Goal: Information Seeking & Learning: Check status

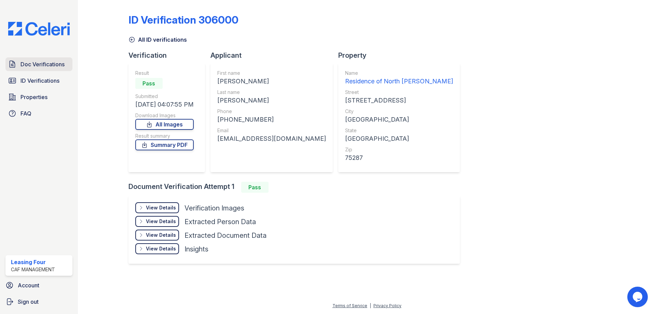
click at [42, 69] on link "Doc Verifications" at bounding box center [38, 64] width 67 height 14
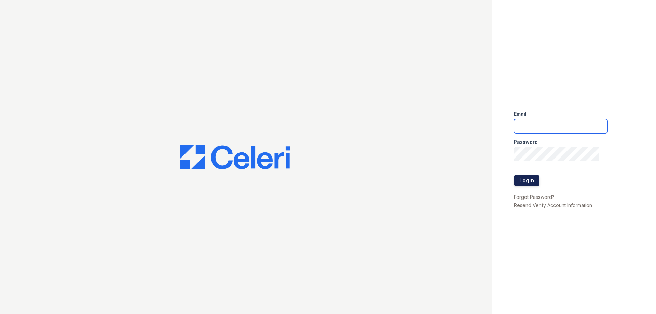
type input "residence4@cafmanagement.com"
click at [526, 176] on button "Login" at bounding box center [527, 180] width 26 height 11
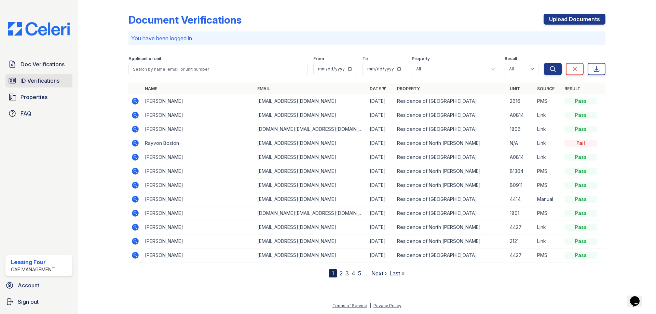
click at [50, 81] on span "ID Verifications" at bounding box center [39, 80] width 39 height 8
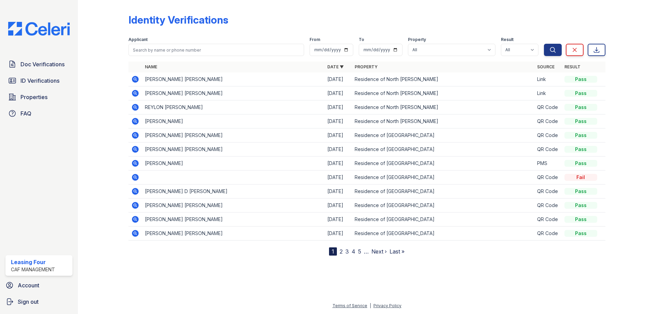
click at [135, 93] on icon at bounding box center [135, 93] width 2 height 2
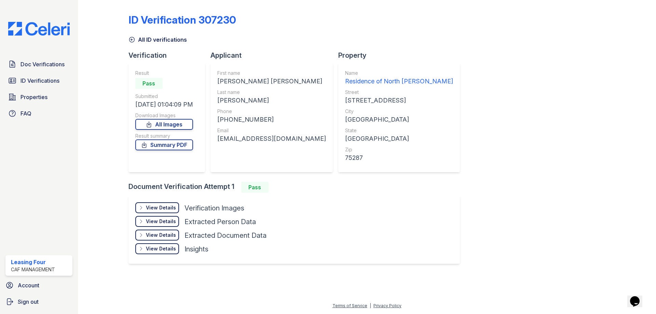
click at [174, 211] on div "View Details Details" at bounding box center [157, 207] width 44 height 11
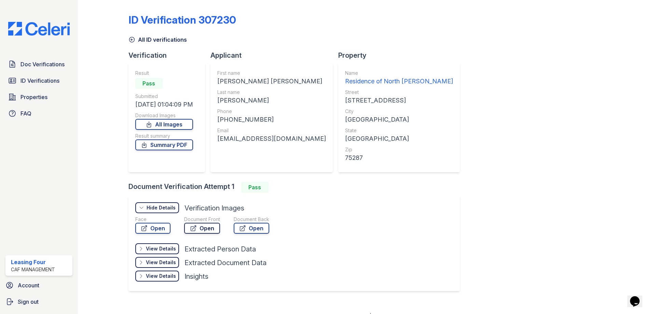
click at [195, 226] on icon at bounding box center [193, 228] width 5 height 5
click at [47, 67] on span "Doc Verifications" at bounding box center [42, 64] width 44 height 8
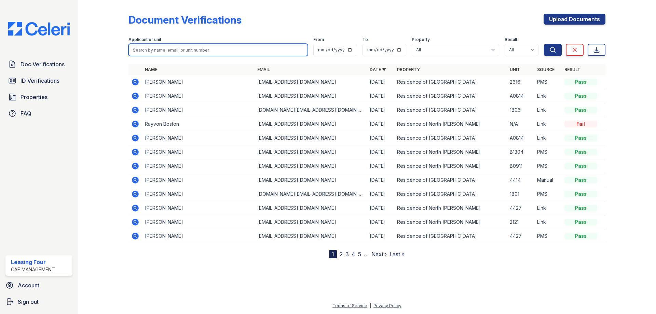
click at [174, 53] on input "search" at bounding box center [217, 50] width 179 height 12
type input "Taisha Garrett"
click at [544, 44] on button "Search" at bounding box center [553, 50] width 18 height 12
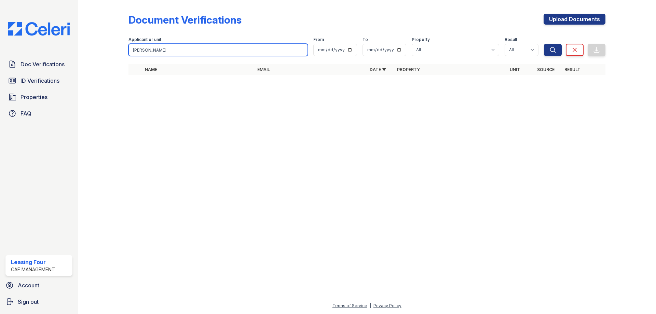
click at [174, 53] on input "Taisha Garrett" at bounding box center [217, 50] width 179 height 12
type input "Takisha"
click at [544, 44] on button "Search" at bounding box center [553, 50] width 18 height 12
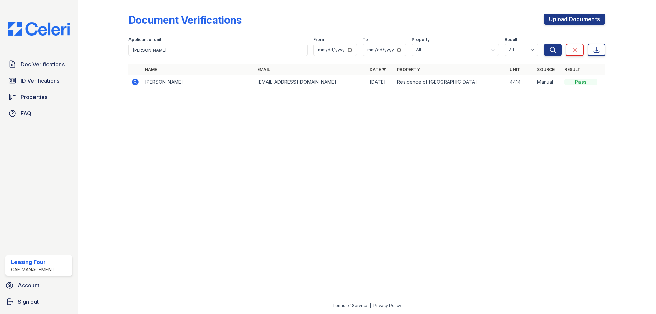
click at [134, 84] on icon at bounding box center [135, 82] width 7 height 7
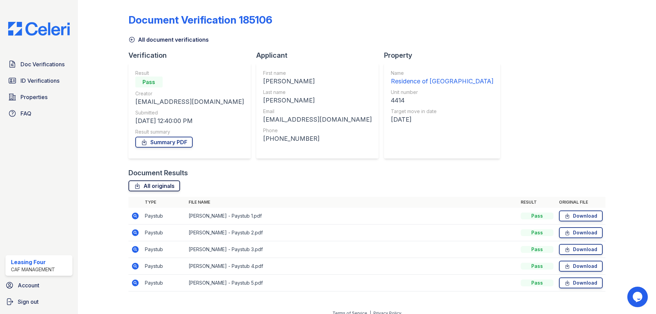
click at [151, 186] on link "All originals" at bounding box center [154, 185] width 52 height 11
click at [36, 69] on link "Doc Verifications" at bounding box center [38, 64] width 67 height 14
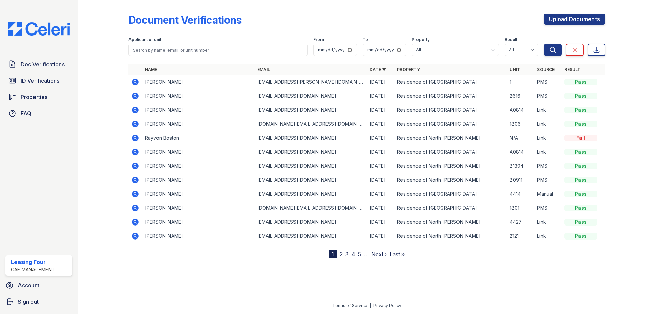
click at [57, 73] on div "Doc Verifications ID Verifications Properties FAQ" at bounding box center [39, 88] width 72 height 63
click at [61, 81] on link "ID Verifications" at bounding box center [38, 81] width 67 height 14
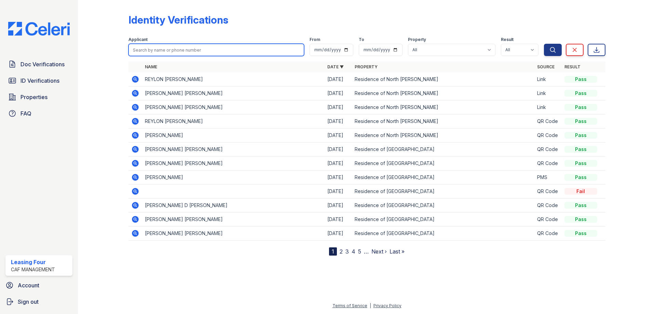
click at [159, 52] on input "search" at bounding box center [216, 50] width 176 height 12
type input "JOSIAH GARRETT"
click at [544, 44] on button "Search" at bounding box center [553, 50] width 18 height 12
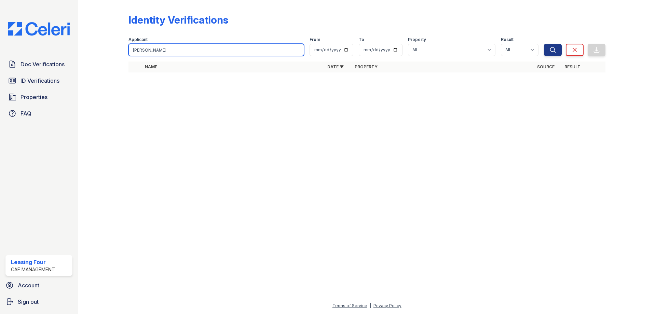
click at [181, 54] on input "JOSIAH GARRETT" at bounding box center [216, 50] width 176 height 12
type input "Josiah Garrett"
click at [544, 44] on button "Search" at bounding box center [553, 50] width 18 height 12
drag, startPoint x: 181, startPoint y: 54, endPoint x: 171, endPoint y: 50, distance: 10.2
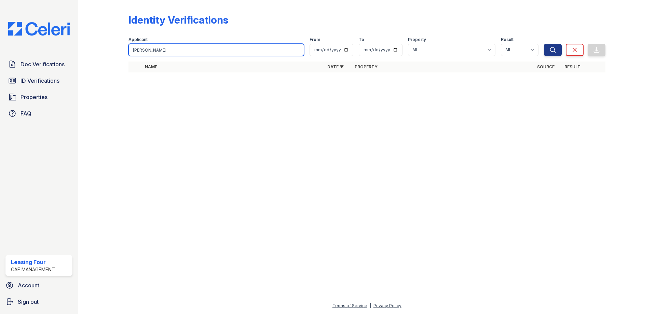
click at [172, 51] on input "Josiah Garrett" at bounding box center [216, 50] width 176 height 12
click at [171, 50] on input "Josiah Garrett" at bounding box center [216, 50] width 176 height 12
click at [176, 51] on input "Josiah Garrett" at bounding box center [216, 50] width 176 height 12
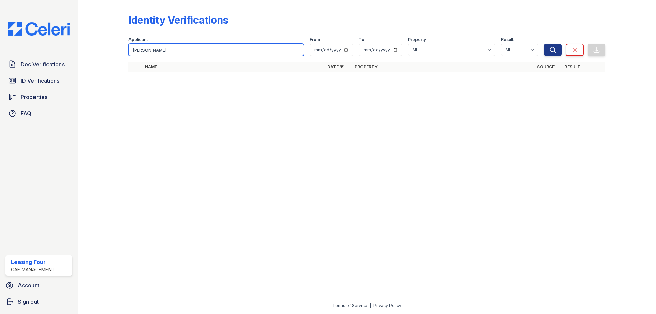
click at [194, 50] on input "Josiah Garrett" at bounding box center [216, 50] width 176 height 12
type input "Josiah"
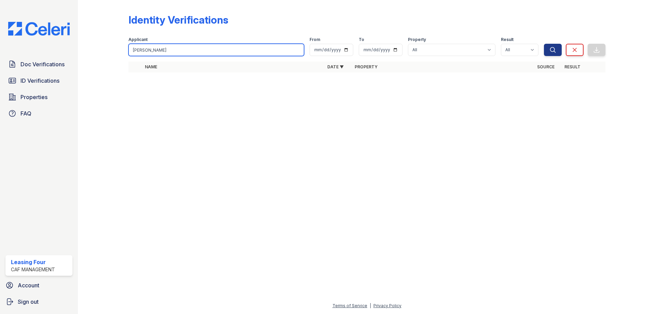
click at [544, 44] on button "Search" at bounding box center [553, 50] width 18 height 12
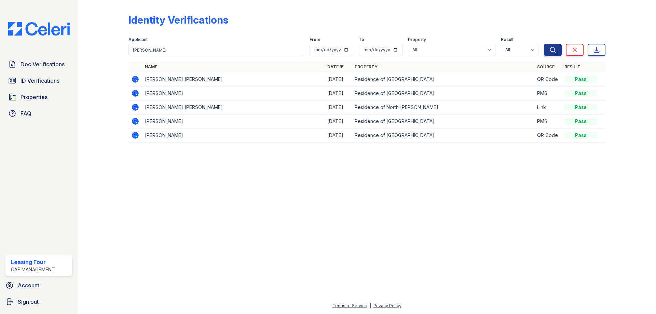
click at [134, 107] on icon at bounding box center [135, 107] width 8 height 8
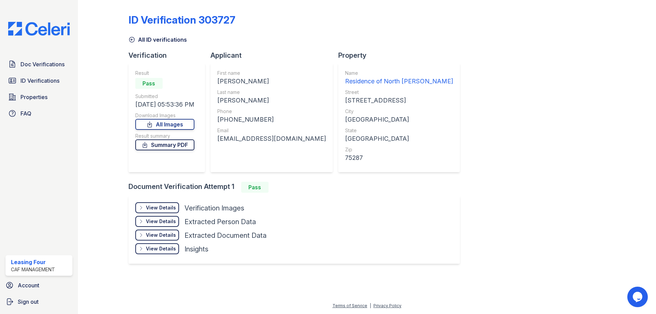
click at [152, 147] on link "Summary PDF" at bounding box center [164, 144] width 59 height 11
click at [153, 209] on div "View Details" at bounding box center [161, 207] width 30 height 7
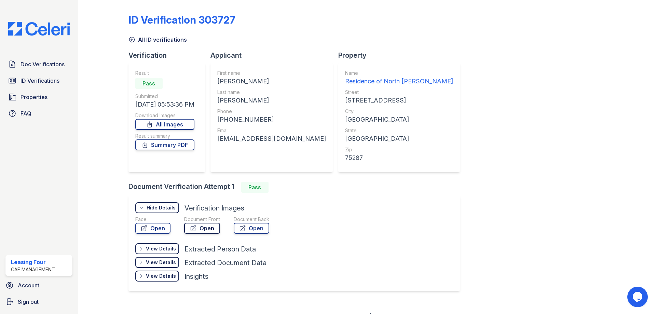
click at [199, 228] on link "Open" at bounding box center [202, 228] width 36 height 11
click at [190, 224] on link "Open" at bounding box center [202, 228] width 36 height 11
